Goal: Check status: Check status

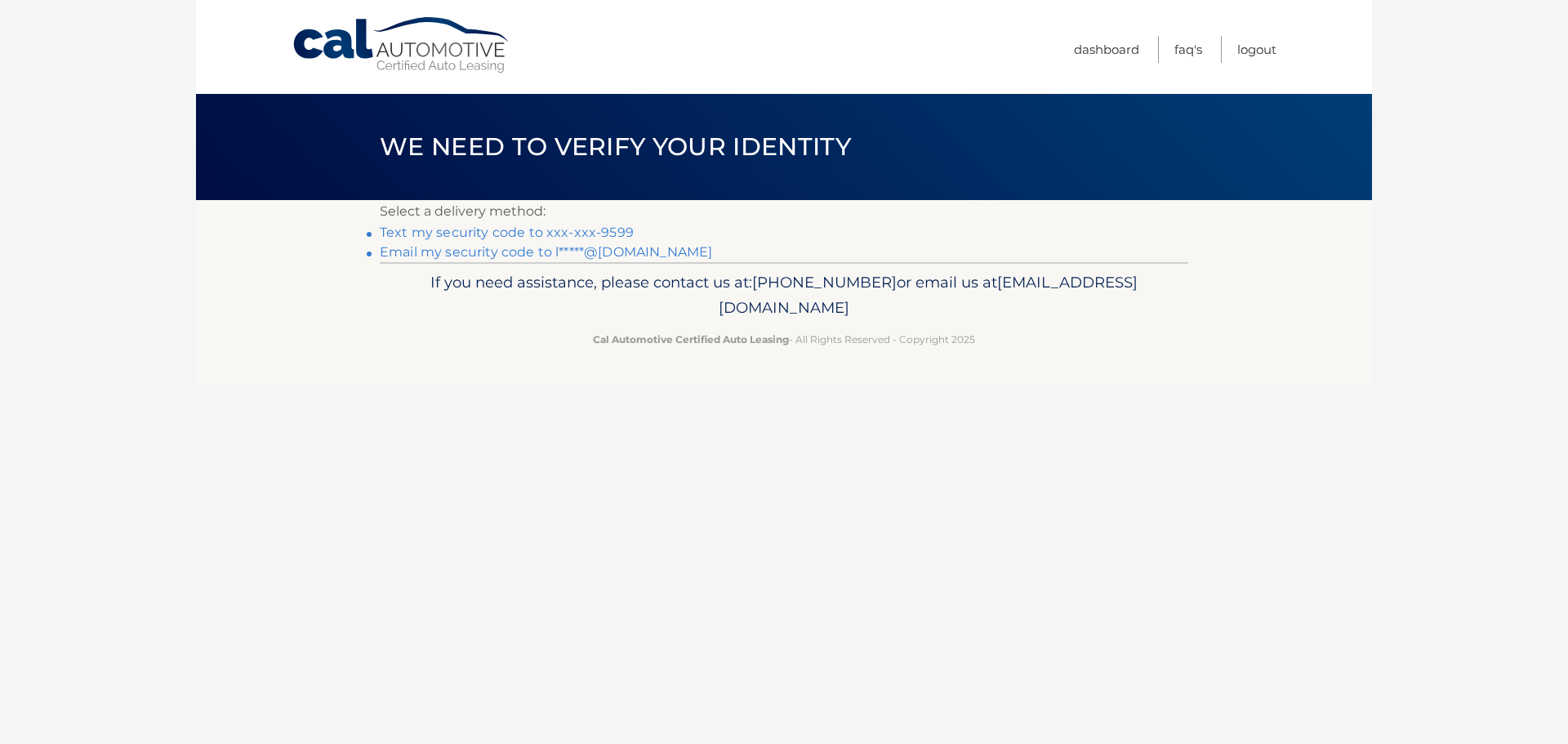
click at [618, 252] on link "Email my security code to l*****@yahoo.com" at bounding box center [546, 252] width 332 height 15
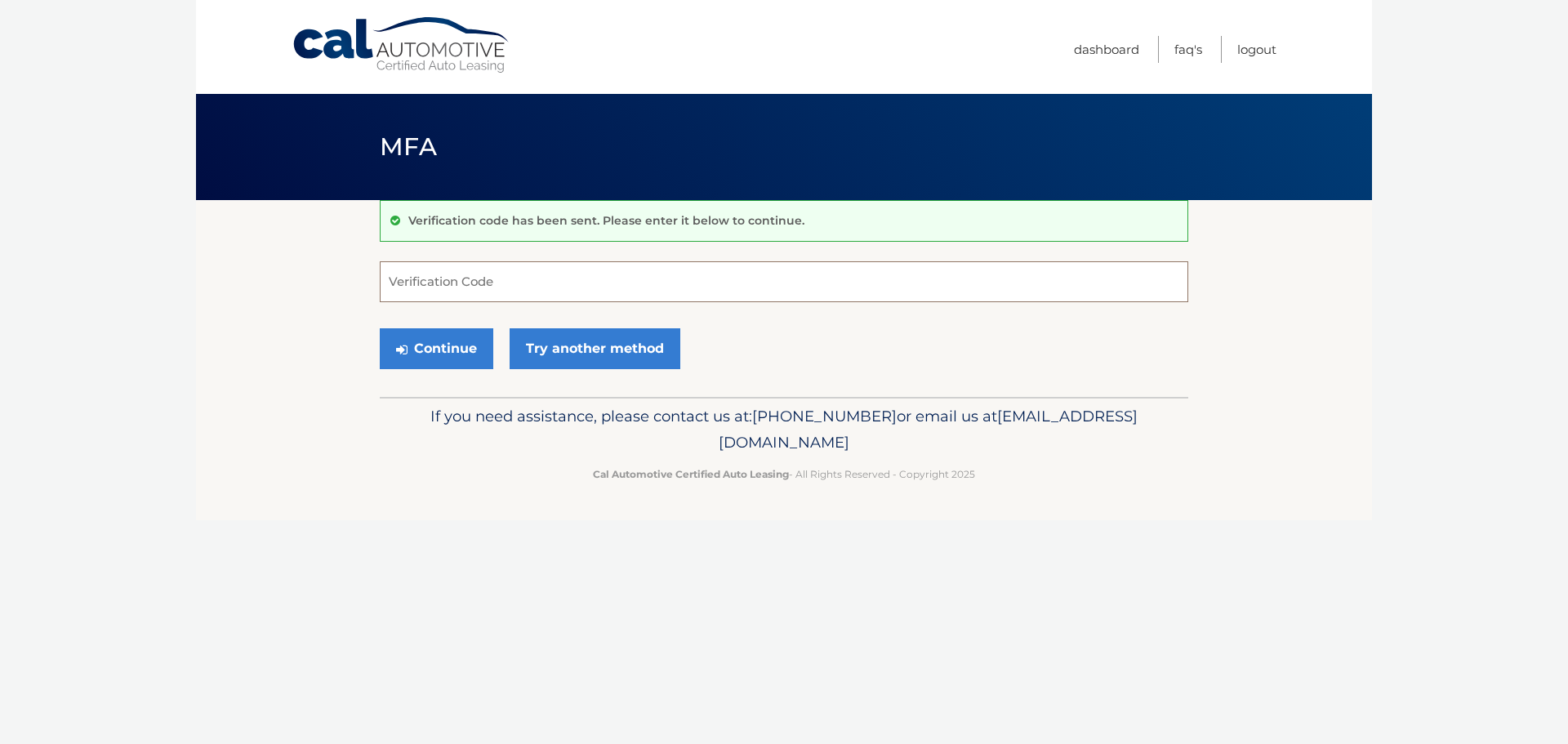
paste input "523390"
type input "523390"
click at [468, 348] on button "Continue" at bounding box center [436, 348] width 113 height 41
click at [509, 272] on label "Verification Code" at bounding box center [784, 268] width 809 height 13
click at [509, 272] on input "523390" at bounding box center [784, 281] width 809 height 41
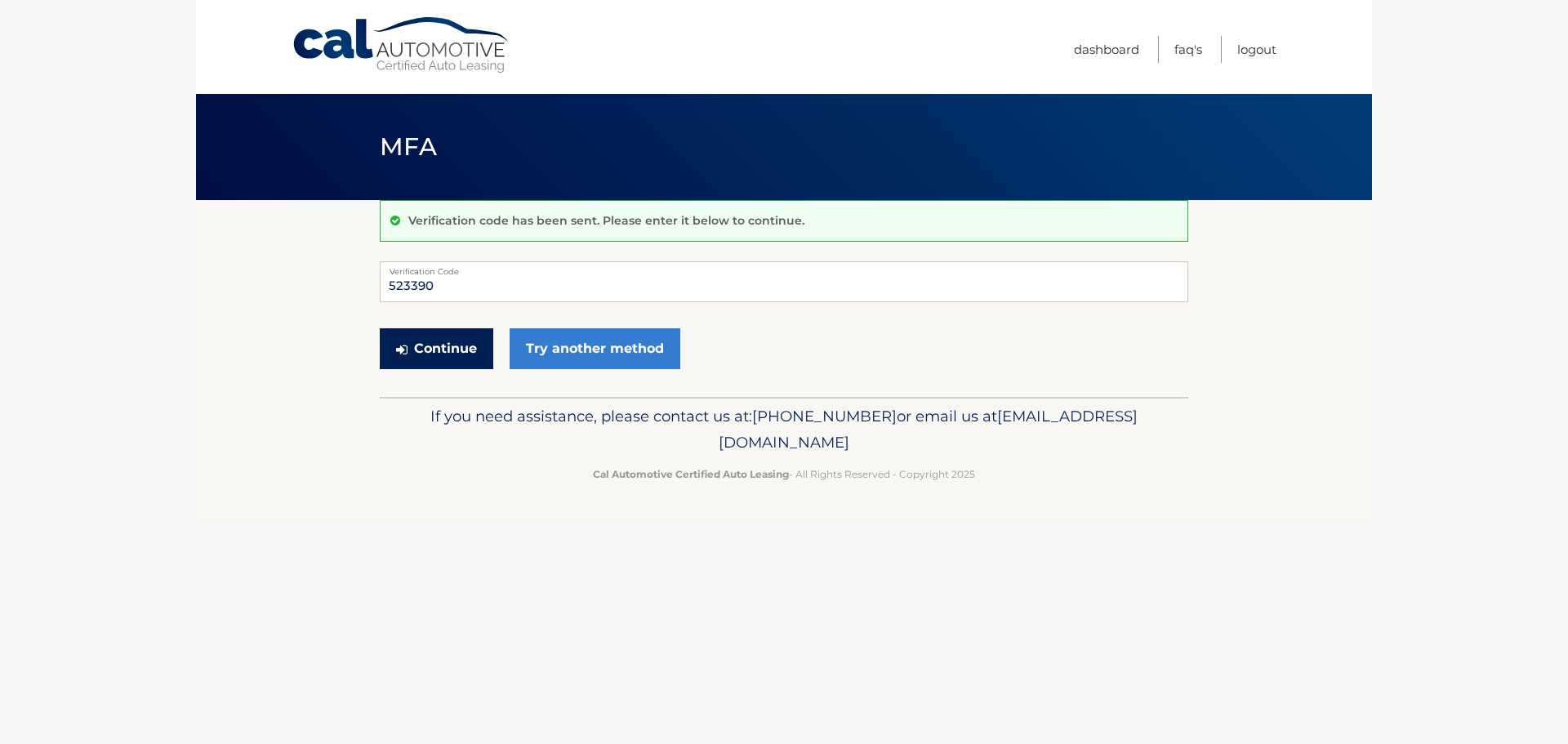
click at [422, 355] on button "Continue" at bounding box center [436, 348] width 113 height 41
click at [519, 286] on input "523390" at bounding box center [784, 281] width 809 height 41
drag, startPoint x: 443, startPoint y: 284, endPoint x: 334, endPoint y: 268, distance: 110.2
click at [347, 280] on section "Verification code has been sent. Please enter it below to continue. 523390 Veri…" at bounding box center [784, 299] width 1176 height 197
type input "523390"
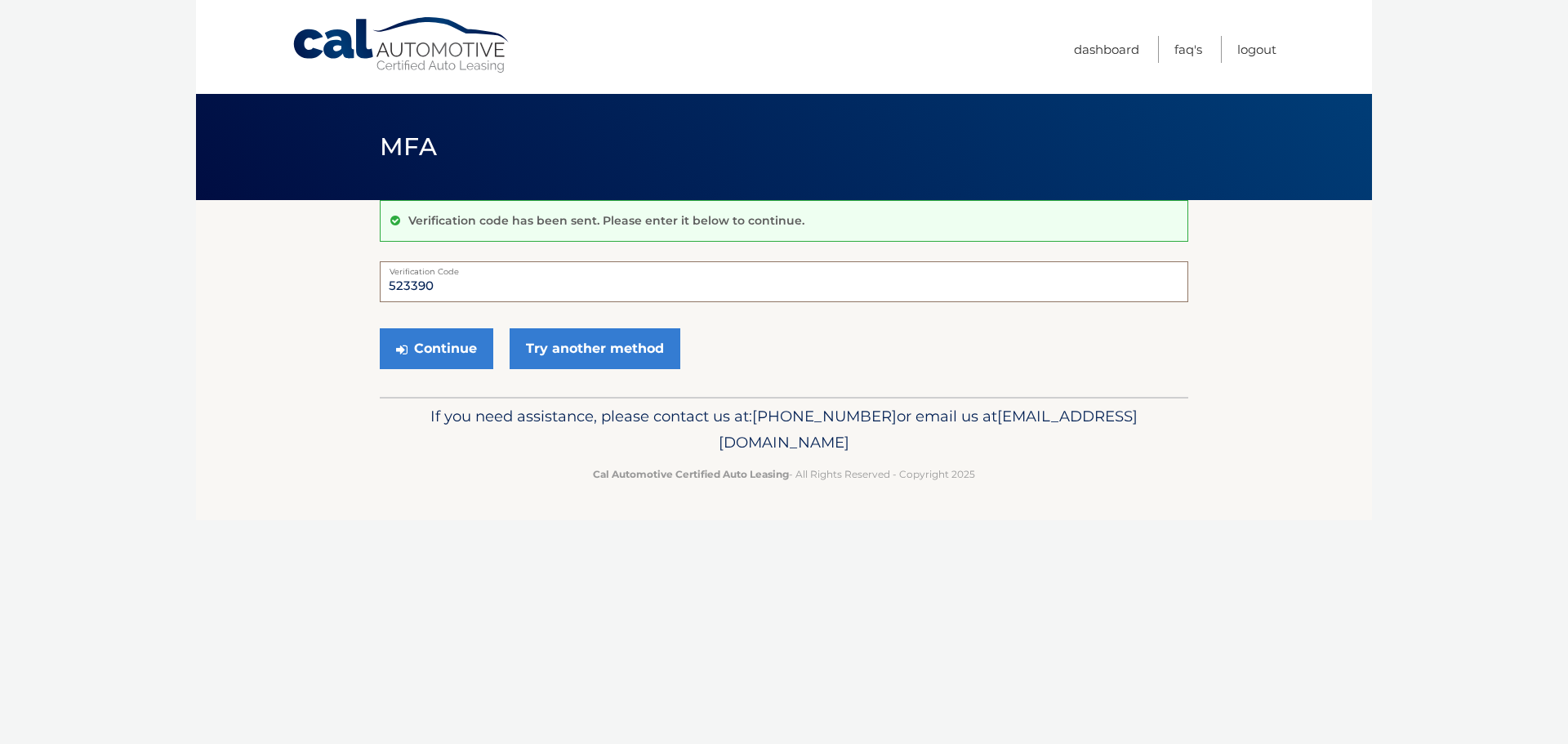
click at [380, 329] on button "Continue" at bounding box center [436, 348] width 113 height 41
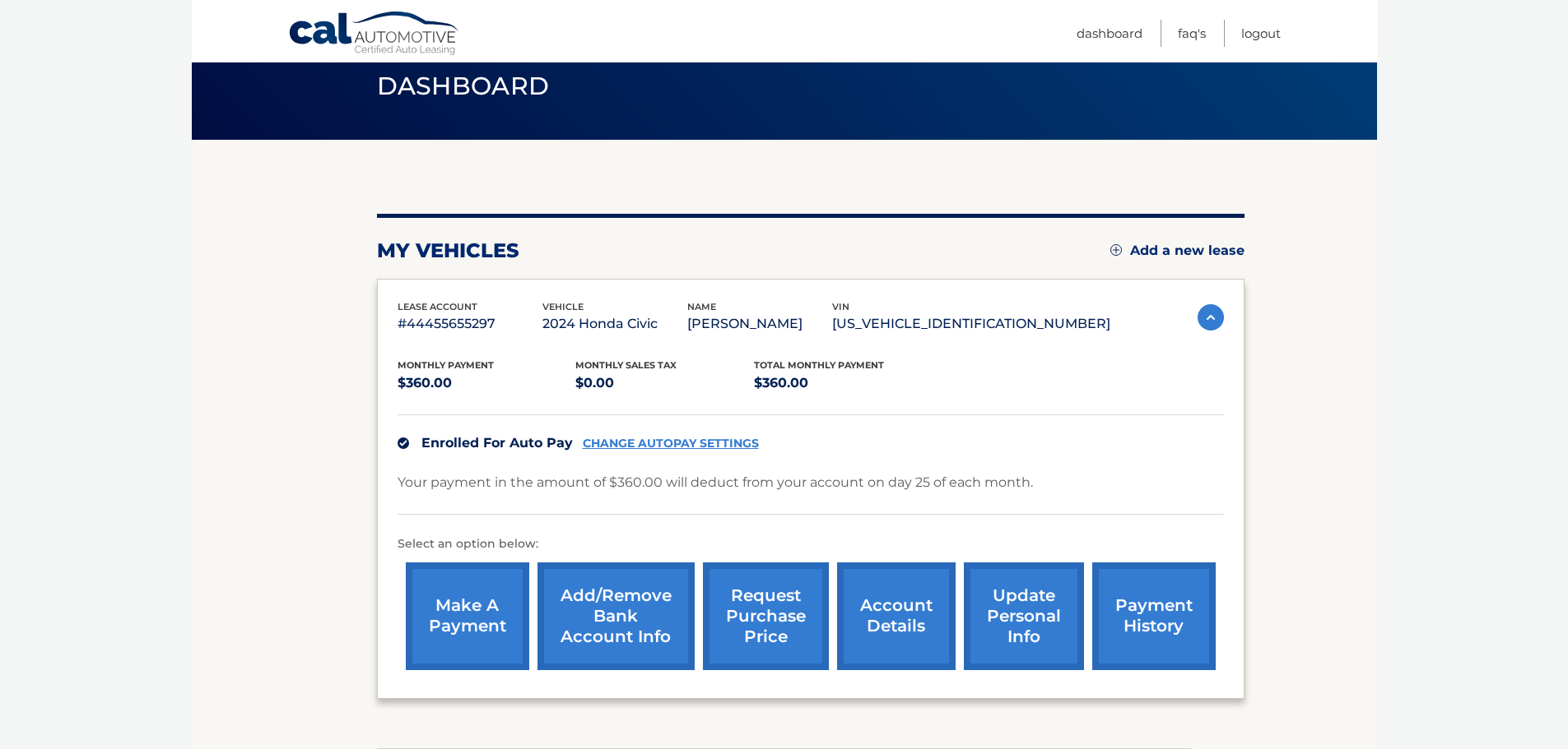
scroll to position [165, 0]
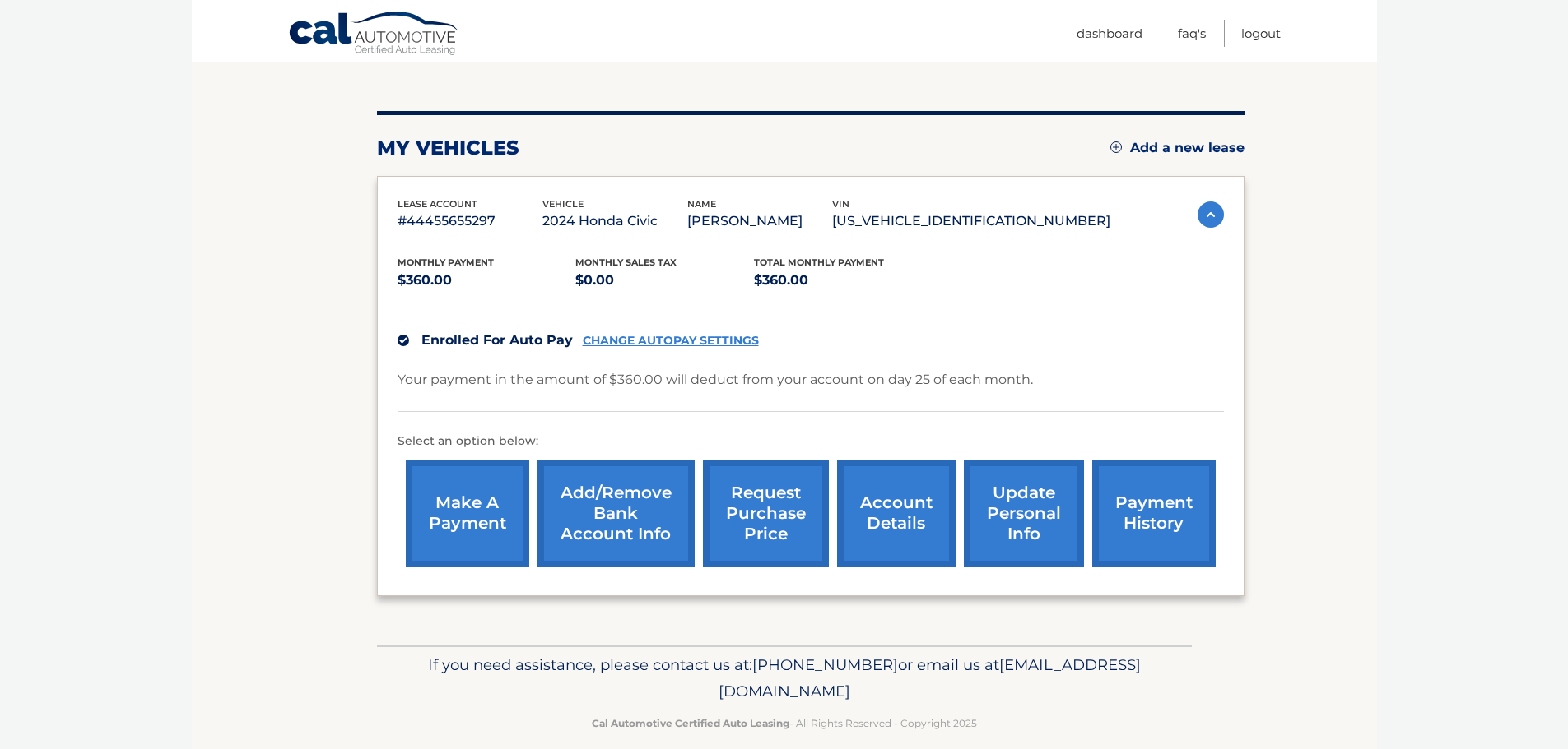
click at [755, 514] on link "request purchase price" at bounding box center [766, 514] width 126 height 108
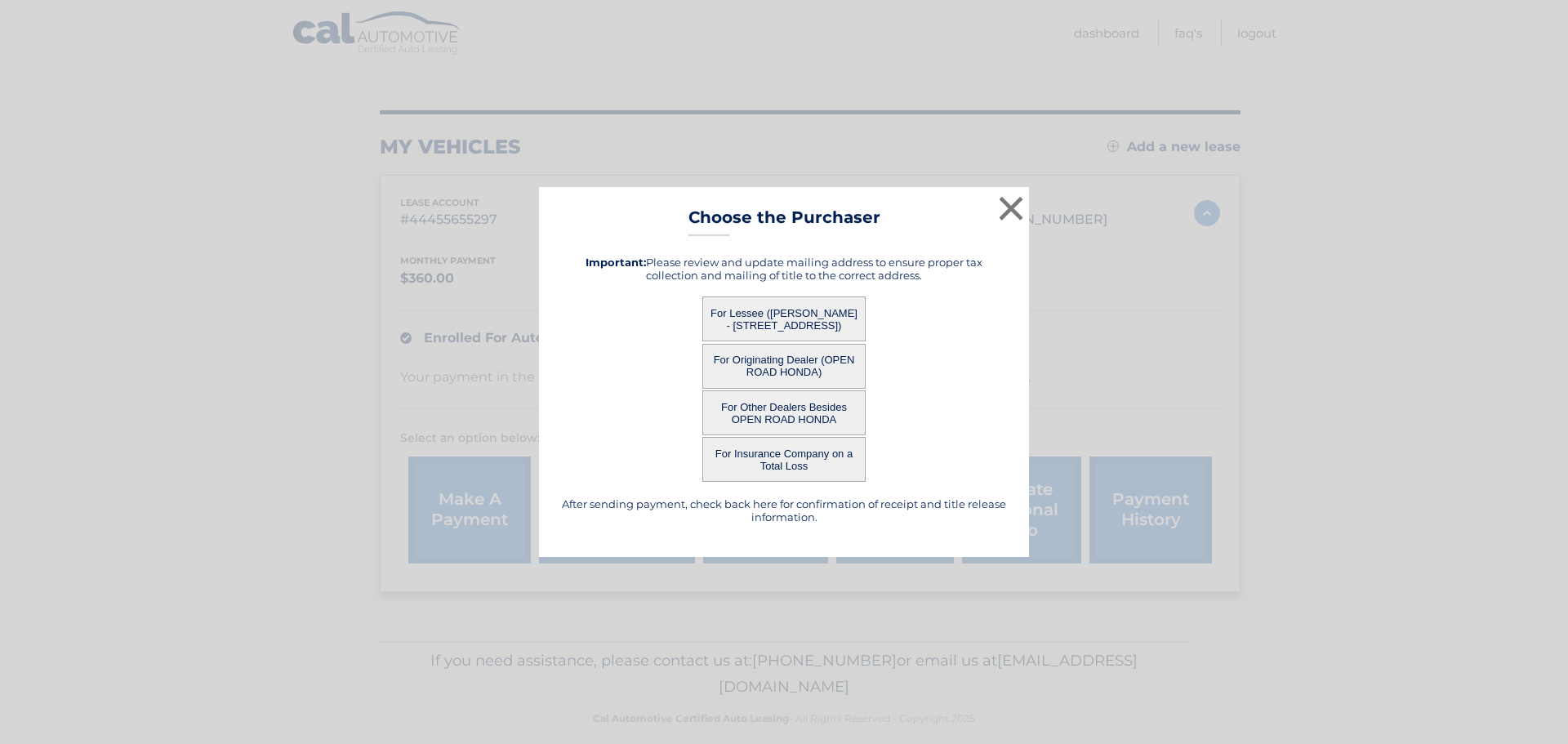
click at [786, 319] on button "For Lessee (ELIZABETH PICKTON - 169 POTOMAC DR, , BASKING RIDGE, NJ 07920)" at bounding box center [784, 320] width 164 height 45
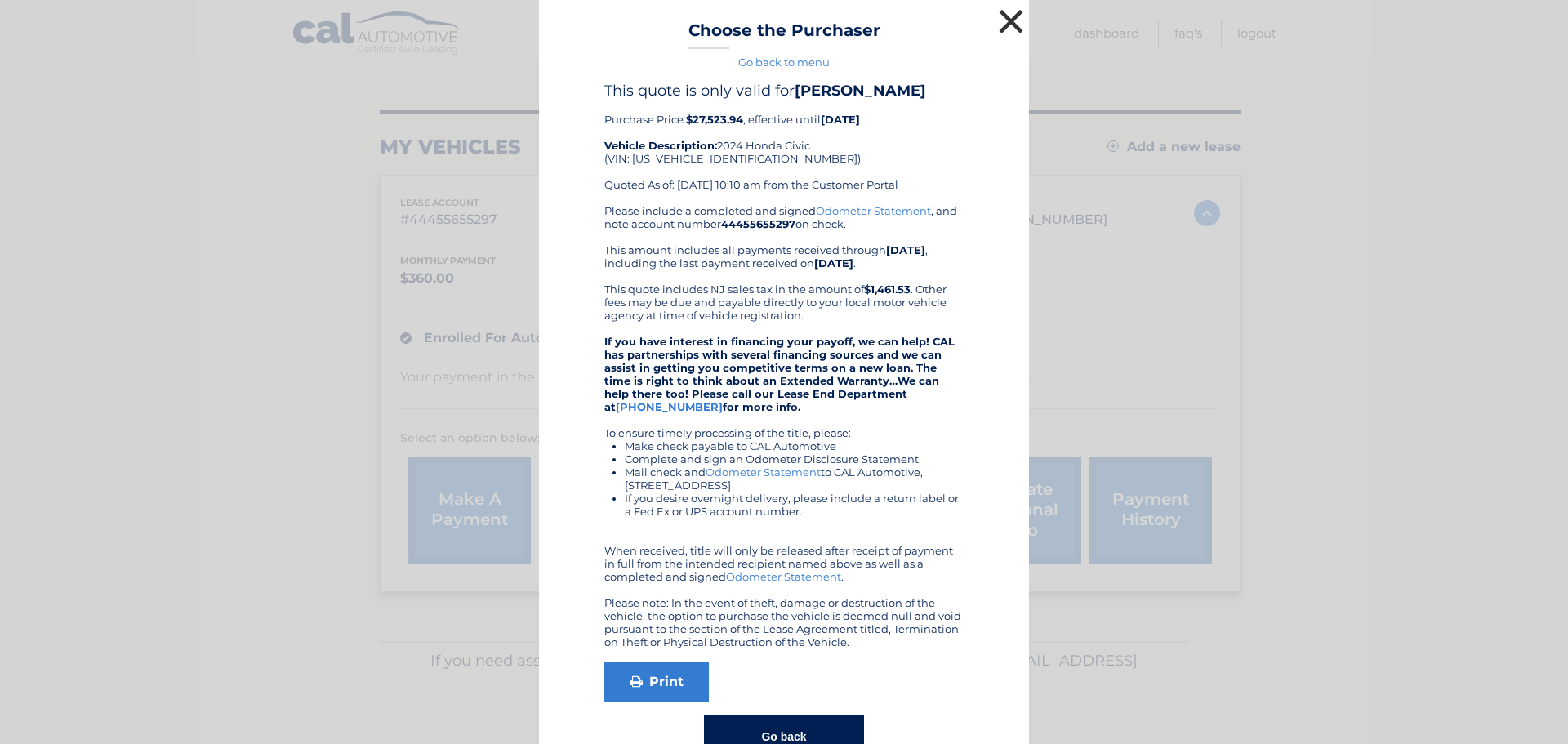
click at [1004, 13] on button "×" at bounding box center [1011, 21] width 33 height 33
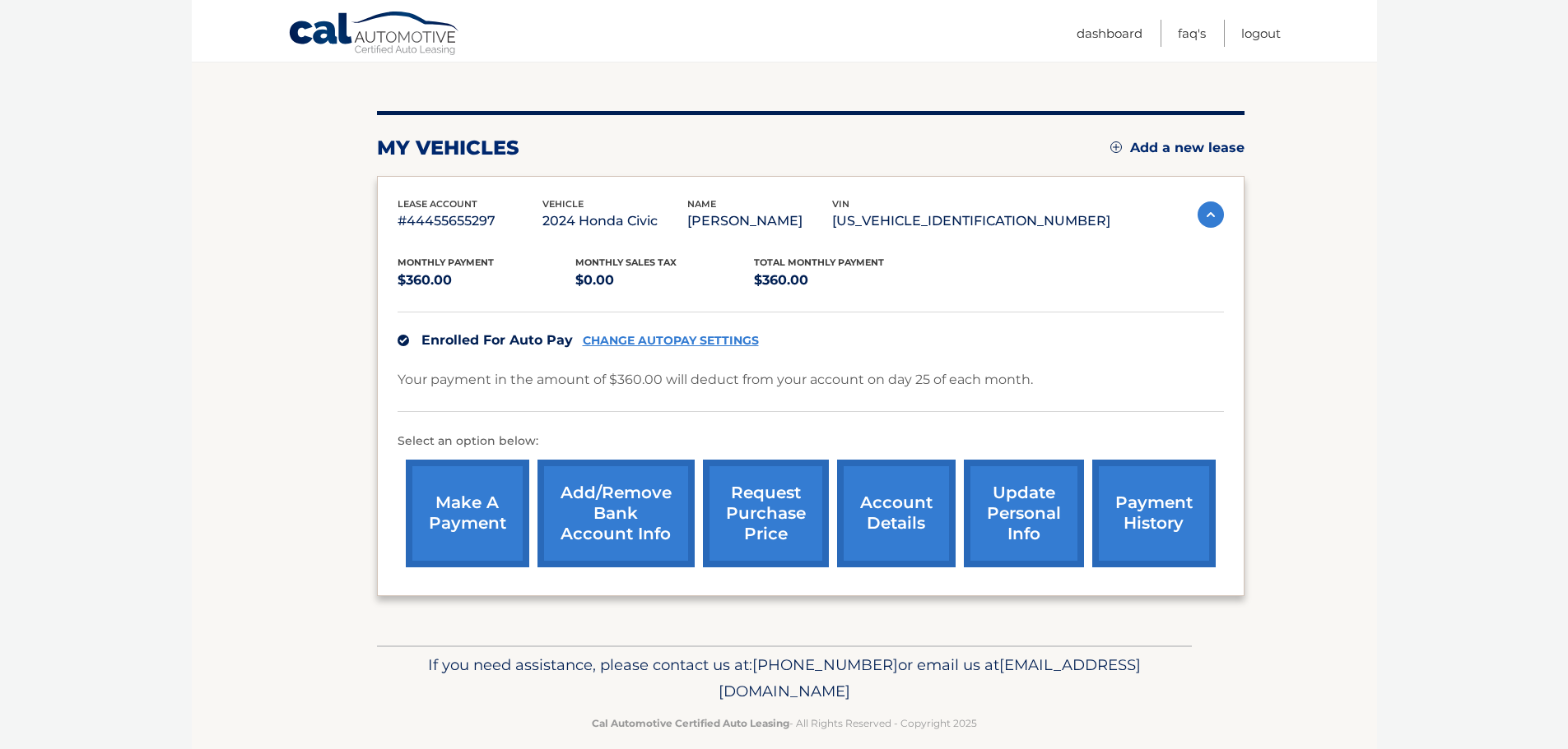
click at [741, 518] on link "request purchase price" at bounding box center [766, 514] width 126 height 108
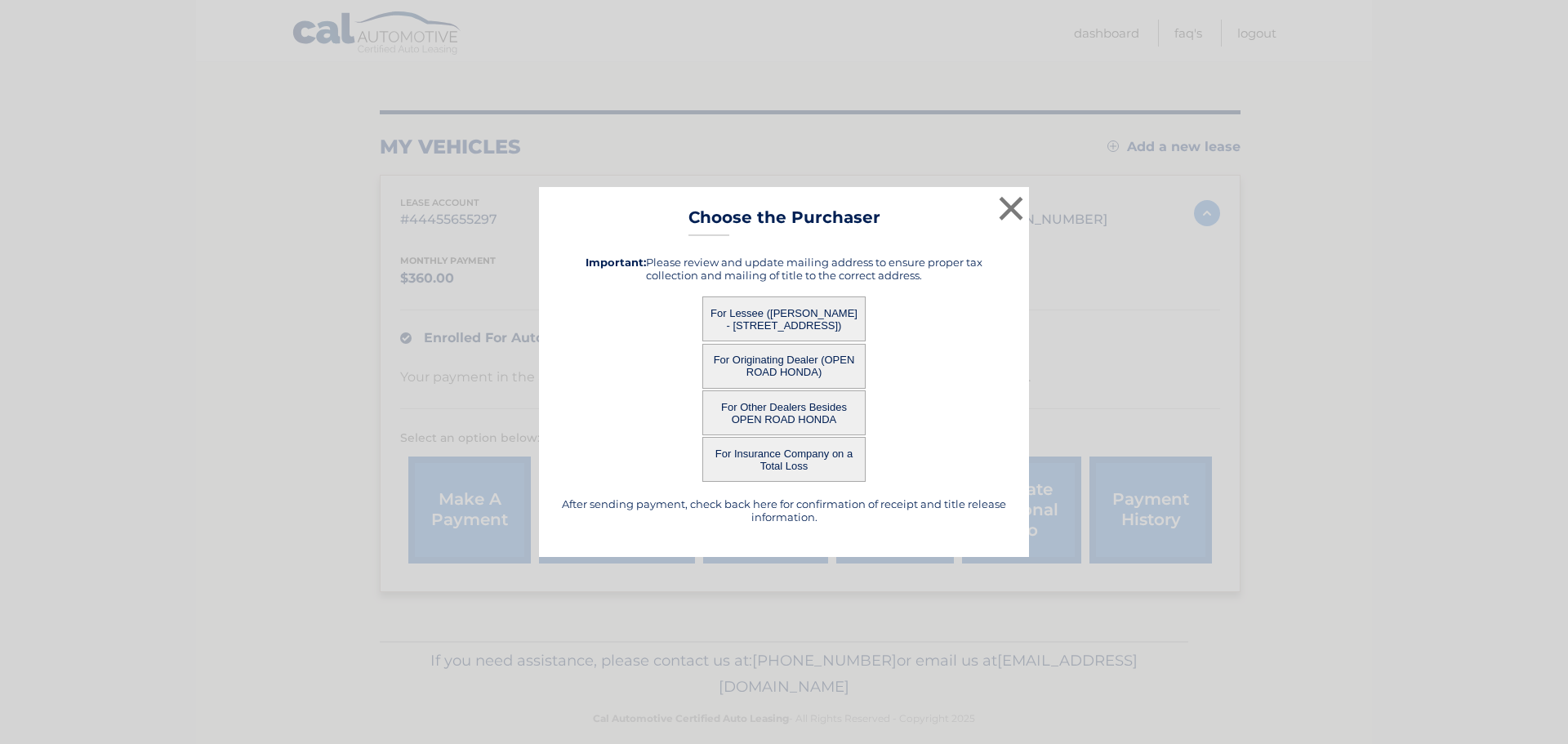
click at [751, 410] on button "For Other Dealers Besides OPEN ROAD HONDA" at bounding box center [784, 413] width 164 height 45
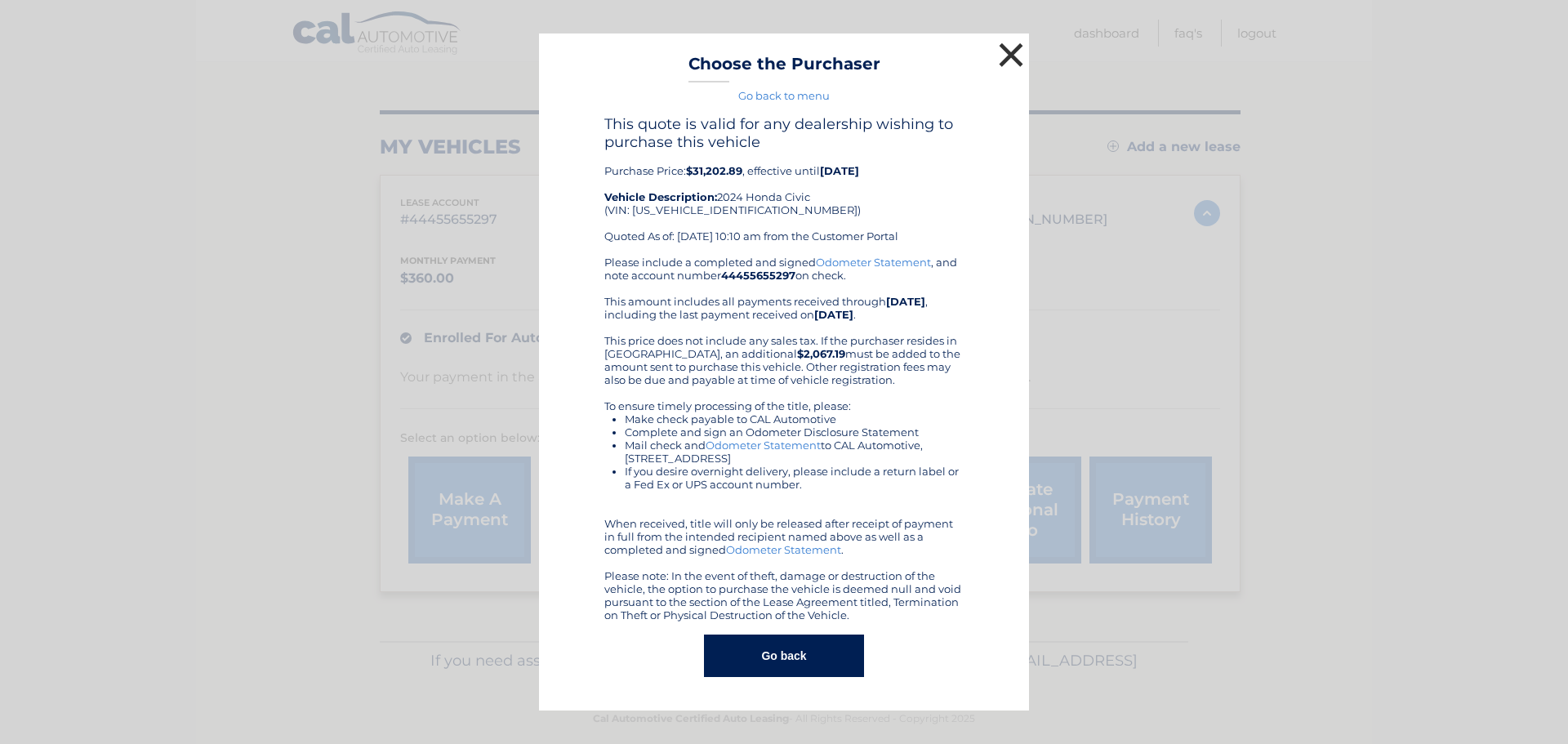
click at [1012, 58] on button "×" at bounding box center [1011, 54] width 33 height 33
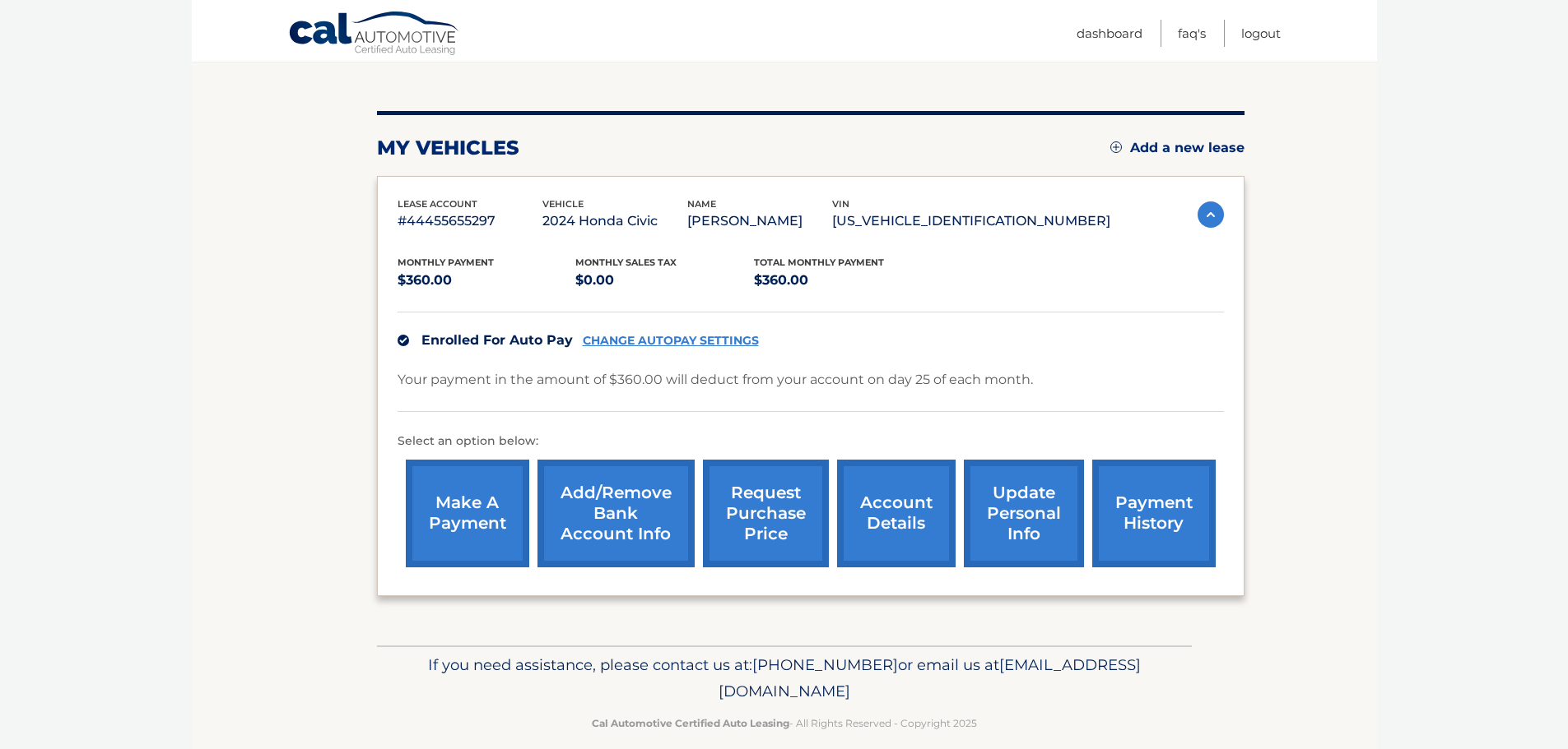
click at [1142, 516] on link "payment history" at bounding box center [1153, 514] width 123 height 108
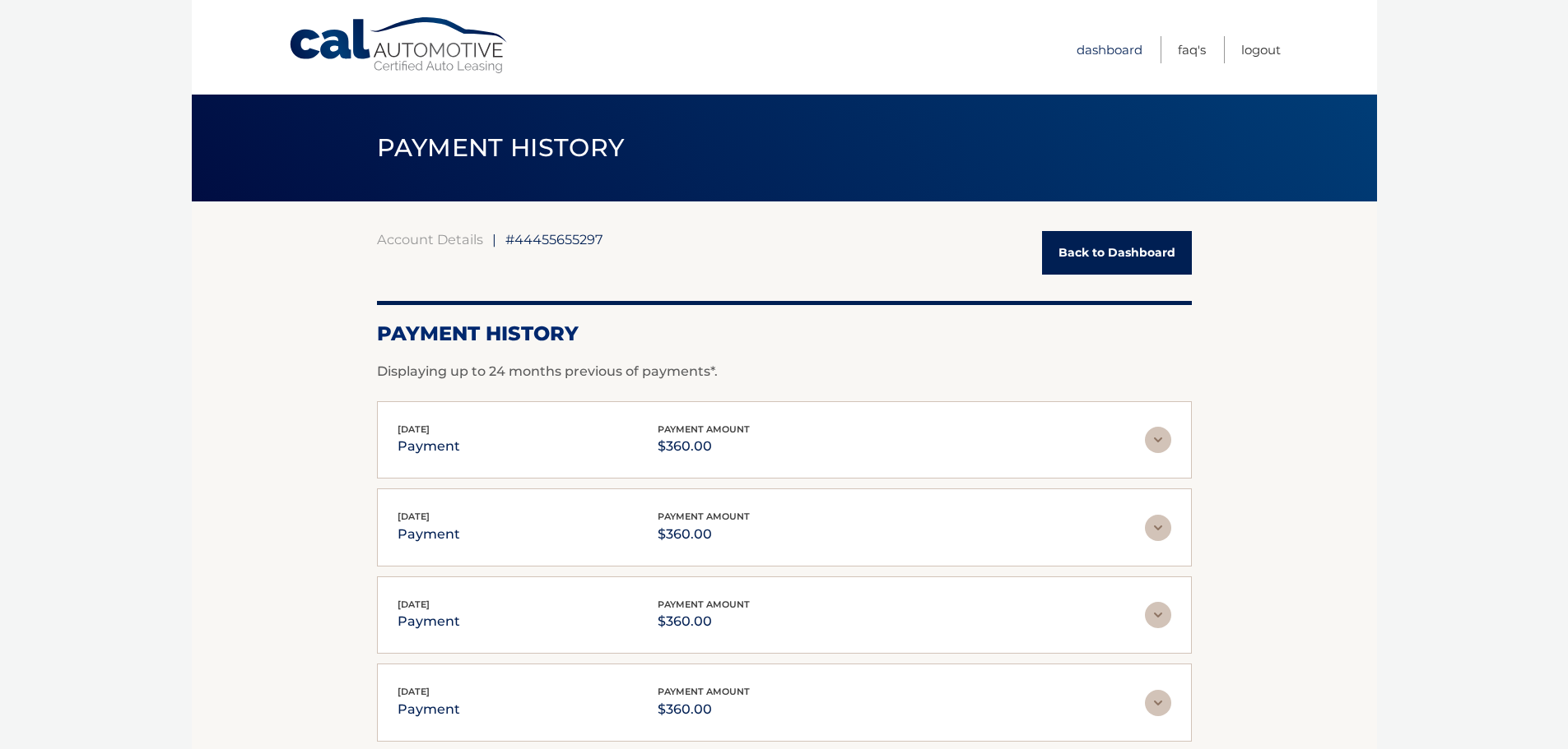
click at [1097, 54] on link "Dashboard" at bounding box center [1109, 50] width 66 height 27
